Goal: Go to known website: Access a specific website the user already knows

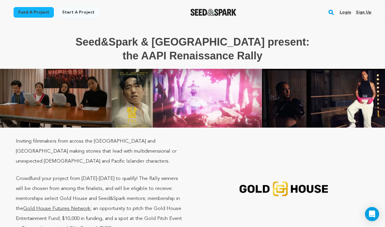
click at [344, 12] on link "Login" at bounding box center [345, 12] width 11 height 9
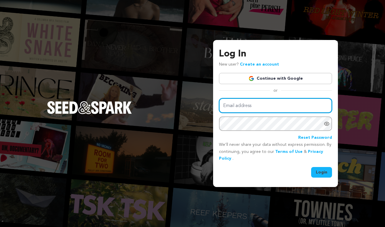
type input "Li.Film2025@gmail.com"
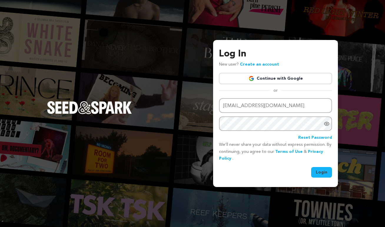
click at [324, 172] on button "Login" at bounding box center [321, 172] width 21 height 11
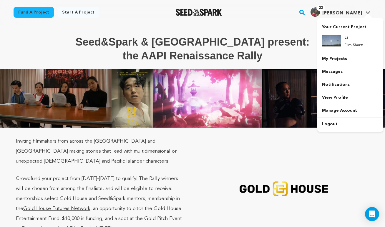
click at [343, 14] on span "[PERSON_NAME]" at bounding box center [342, 13] width 40 height 5
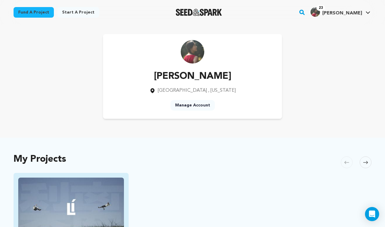
click at [107, 178] on img "Fund Lí" at bounding box center [71, 207] width 106 height 59
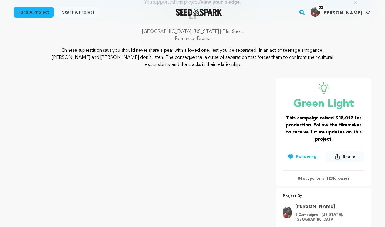
scroll to position [61, 0]
